Goal: Task Accomplishment & Management: Use online tool/utility

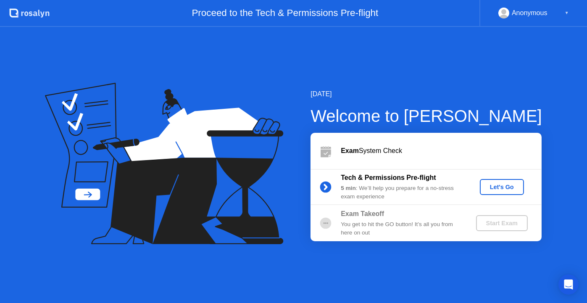
click at [501, 188] on div "Let's Go" at bounding box center [501, 187] width 37 height 7
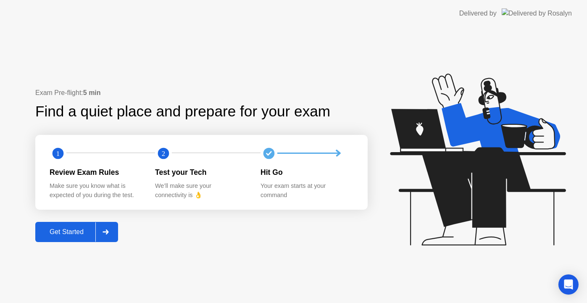
click at [63, 231] on div "Get Started" at bounding box center [67, 232] width 58 height 8
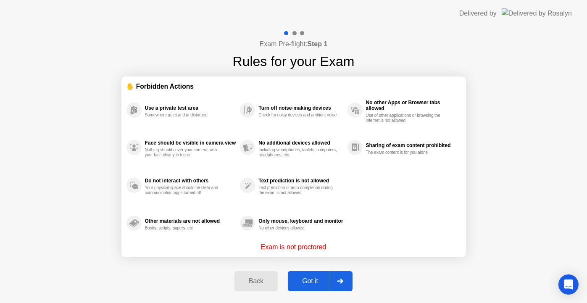
click at [343, 281] on icon at bounding box center [340, 280] width 6 height 5
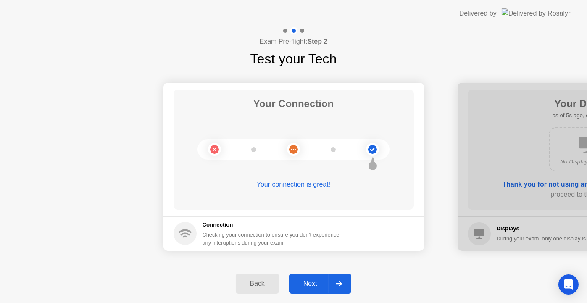
click at [339, 284] on icon at bounding box center [339, 283] width 6 height 5
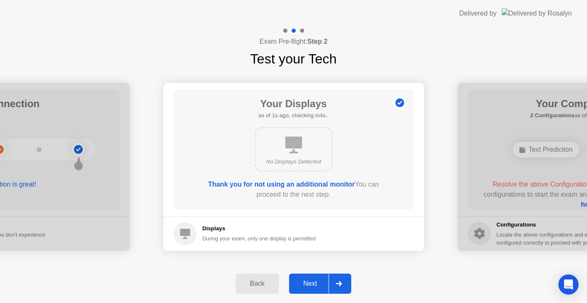
click at [288, 134] on div "No Displays Detected" at bounding box center [293, 149] width 77 height 44
click at [291, 142] on icon at bounding box center [293, 145] width 17 height 17
click at [293, 142] on icon at bounding box center [293, 145] width 17 height 17
click at [342, 283] on icon at bounding box center [339, 283] width 6 height 5
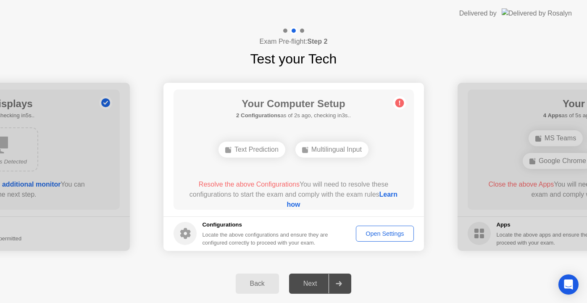
click at [328, 151] on div "Multilingual Input" at bounding box center [331, 150] width 73 height 16
click at [340, 144] on div "Multilingual Input" at bounding box center [331, 150] width 73 height 16
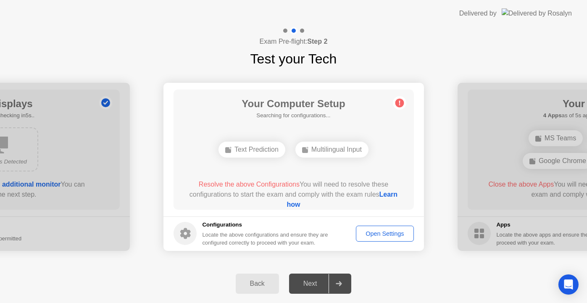
click at [340, 144] on div "Multilingual Input" at bounding box center [331, 150] width 73 height 16
click at [342, 149] on div "Multilingual Input" at bounding box center [331, 150] width 73 height 16
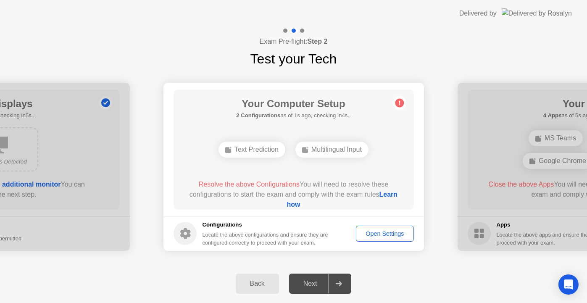
click at [342, 149] on div "Multilingual Input" at bounding box center [331, 150] width 73 height 16
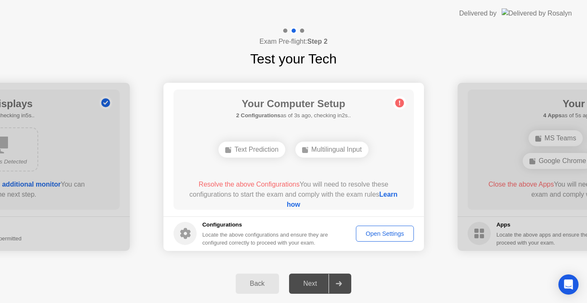
click at [382, 237] on div "Open Settings" at bounding box center [385, 233] width 52 height 7
click at [377, 238] on button "Open Settings" at bounding box center [385, 234] width 58 height 16
click at [320, 151] on div "Multilingual Input" at bounding box center [331, 150] width 73 height 16
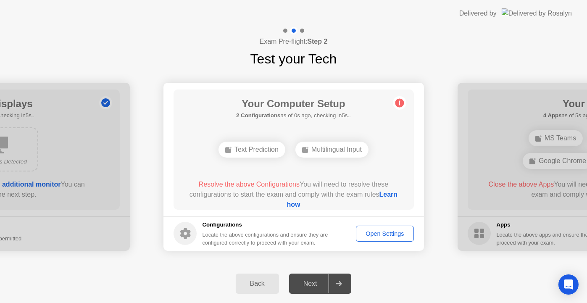
click at [320, 151] on div "Multilingual Input" at bounding box center [331, 150] width 73 height 16
click at [234, 154] on div "Text Prediction" at bounding box center [251, 150] width 67 height 16
drag, startPoint x: 234, startPoint y: 154, endPoint x: 270, endPoint y: 176, distance: 42.3
click at [239, 154] on div "Text Prediction" at bounding box center [251, 150] width 67 height 16
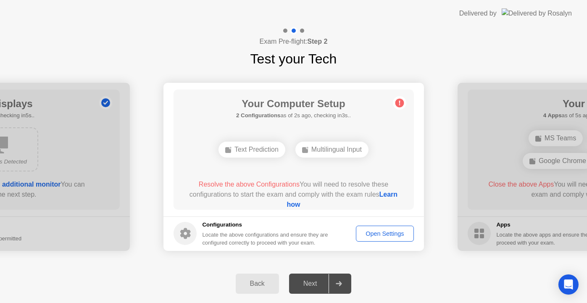
click at [292, 205] on link "Learn how" at bounding box center [341, 199] width 111 height 17
click at [378, 232] on div "Open Settings" at bounding box center [385, 233] width 52 height 7
click at [382, 235] on div "Open Settings" at bounding box center [385, 233] width 52 height 7
click at [343, 151] on div "Multilingual Input" at bounding box center [331, 150] width 73 height 16
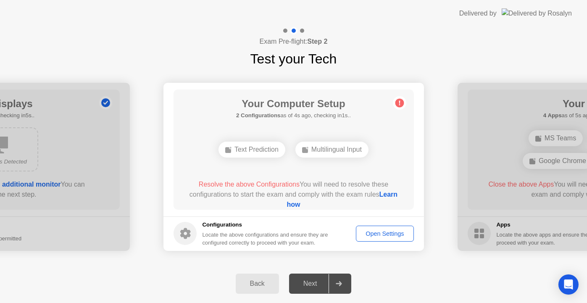
click at [343, 151] on div "Multilingual Input" at bounding box center [331, 150] width 73 height 16
click at [263, 228] on h5 "Configurations" at bounding box center [265, 225] width 127 height 8
click at [189, 237] on circle at bounding box center [184, 233] width 23 height 23
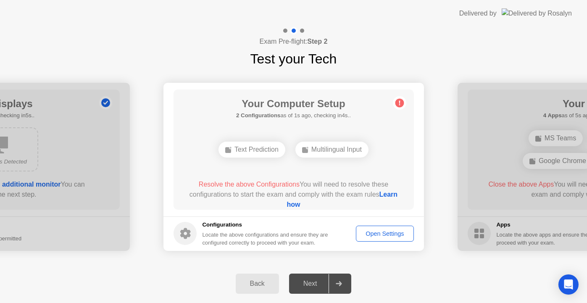
click at [264, 235] on div "Locate the above configurations and ensure they are configured correctly to pro…" at bounding box center [265, 239] width 127 height 16
drag, startPoint x: 264, startPoint y: 235, endPoint x: 285, endPoint y: 237, distance: 21.1
click at [265, 235] on div "Locate the above configurations and ensure they are configured correctly to pro…" at bounding box center [265, 239] width 127 height 16
click at [286, 238] on div "Locate the above configurations and ensure they are configured correctly to pro…" at bounding box center [265, 239] width 127 height 16
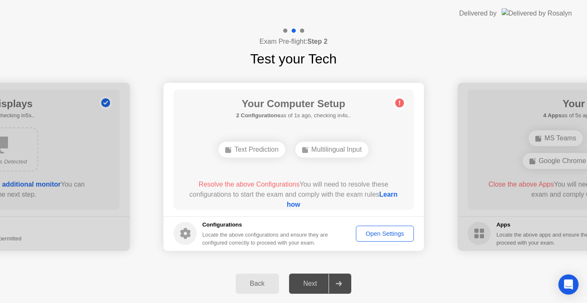
click at [291, 239] on div "Locate the above configurations and ensure they are configured correctly to pro…" at bounding box center [265, 239] width 127 height 16
click at [385, 232] on div "Open Settings" at bounding box center [385, 233] width 52 height 7
click at [385, 231] on div "Open Settings" at bounding box center [385, 233] width 52 height 7
click at [346, 150] on div "Multilingual Input" at bounding box center [331, 150] width 73 height 16
click at [350, 151] on div "Multilingual Input" at bounding box center [331, 150] width 73 height 16
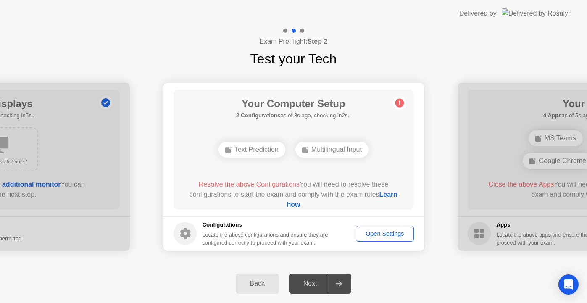
click at [350, 151] on div "Multilingual Input" at bounding box center [331, 150] width 73 height 16
drag, startPoint x: 350, startPoint y: 151, endPoint x: 345, endPoint y: 158, distance: 8.7
click at [347, 156] on div "Multilingual Input" at bounding box center [331, 150] width 73 height 16
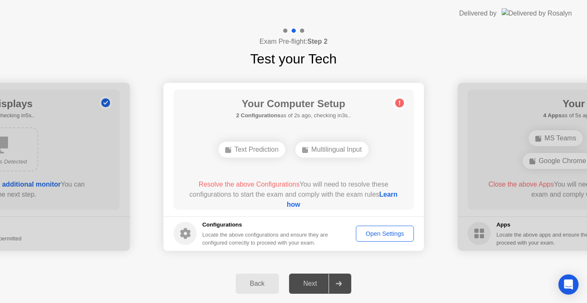
click at [278, 186] on span "Resolve the above Configurations" at bounding box center [249, 184] width 101 height 7
click at [353, 205] on div "Resolve the above Configurations You will need to resolve these configurations …" at bounding box center [293, 194] width 216 height 30
click at [354, 205] on div "Resolve the above Configurations You will need to resolve these configurations …" at bounding box center [293, 194] width 216 height 30
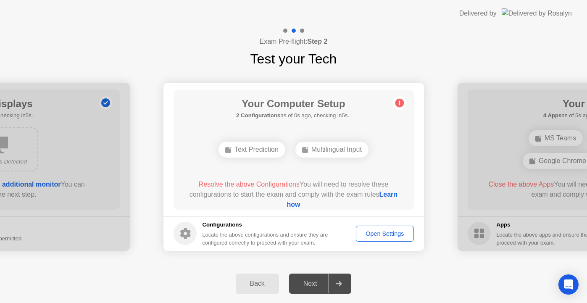
click at [384, 230] on div "Open Settings" at bounding box center [385, 233] width 52 height 7
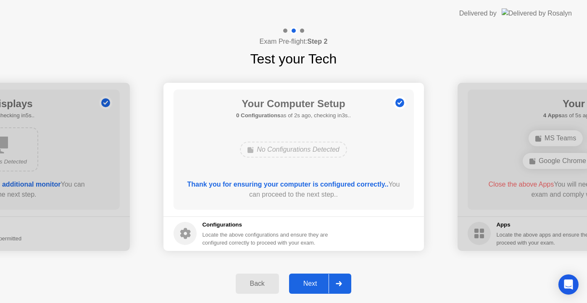
click at [337, 282] on icon at bounding box center [339, 283] width 6 height 5
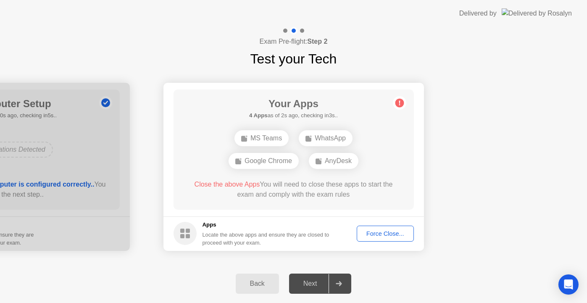
click at [264, 162] on div "Google Chrome" at bounding box center [263, 161] width 70 height 16
click at [370, 235] on div "Force Close..." at bounding box center [385, 233] width 51 height 7
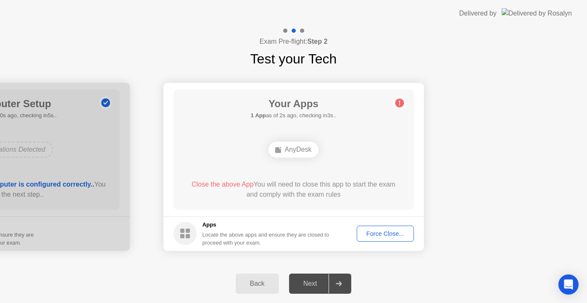
click at [391, 237] on div "Force Close..." at bounding box center [385, 233] width 51 height 7
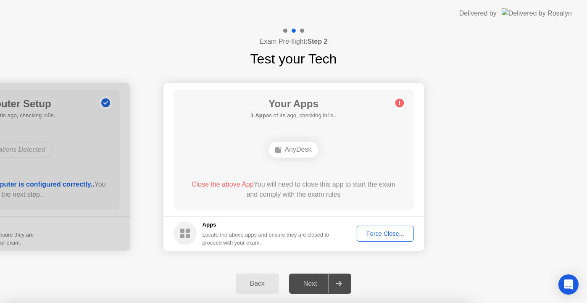
drag, startPoint x: 282, startPoint y: 167, endPoint x: 293, endPoint y: 164, distance: 10.9
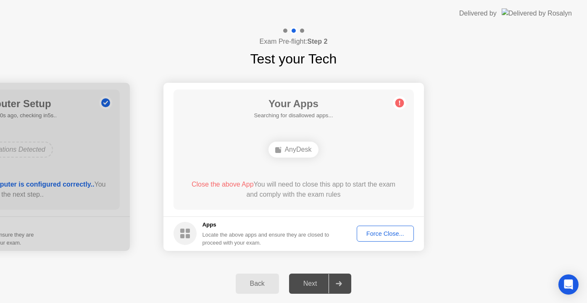
click at [388, 234] on div "Force Close..." at bounding box center [385, 233] width 51 height 7
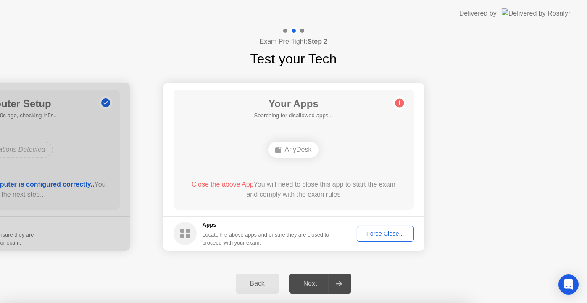
drag, startPoint x: 303, startPoint y: 166, endPoint x: 292, endPoint y: 177, distance: 15.1
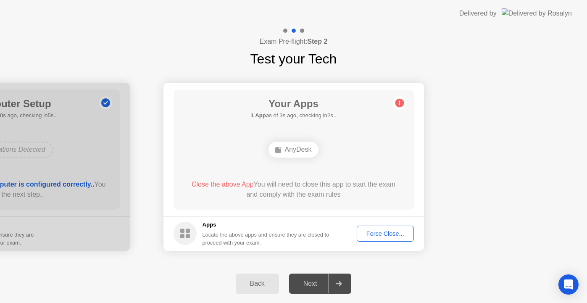
click at [341, 281] on icon at bounding box center [339, 283] width 6 height 5
click at [391, 237] on div "Force Close..." at bounding box center [385, 233] width 51 height 7
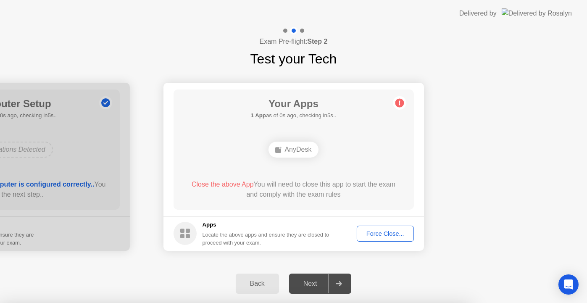
drag, startPoint x: 296, startPoint y: 168, endPoint x: 310, endPoint y: 140, distance: 31.0
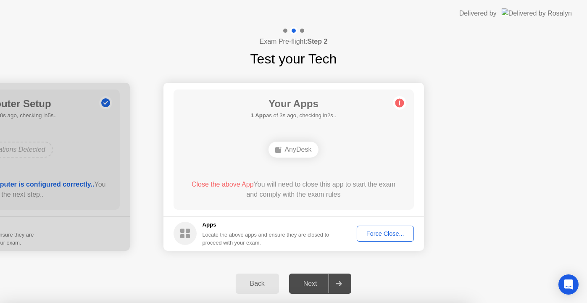
drag, startPoint x: 368, startPoint y: 157, endPoint x: 371, endPoint y: 163, distance: 6.6
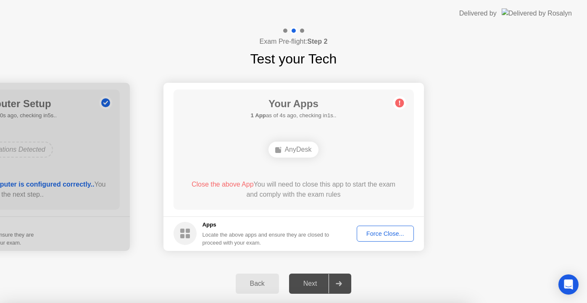
click at [427, 302] on div at bounding box center [293, 303] width 587 height 0
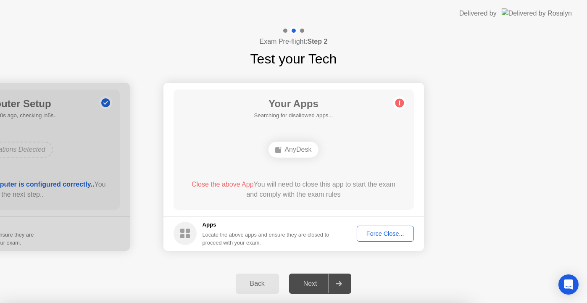
click at [427, 302] on div at bounding box center [293, 303] width 587 height 0
click at [547, 302] on div at bounding box center [293, 303] width 587 height 0
